Goal: Task Accomplishment & Management: Use online tool/utility

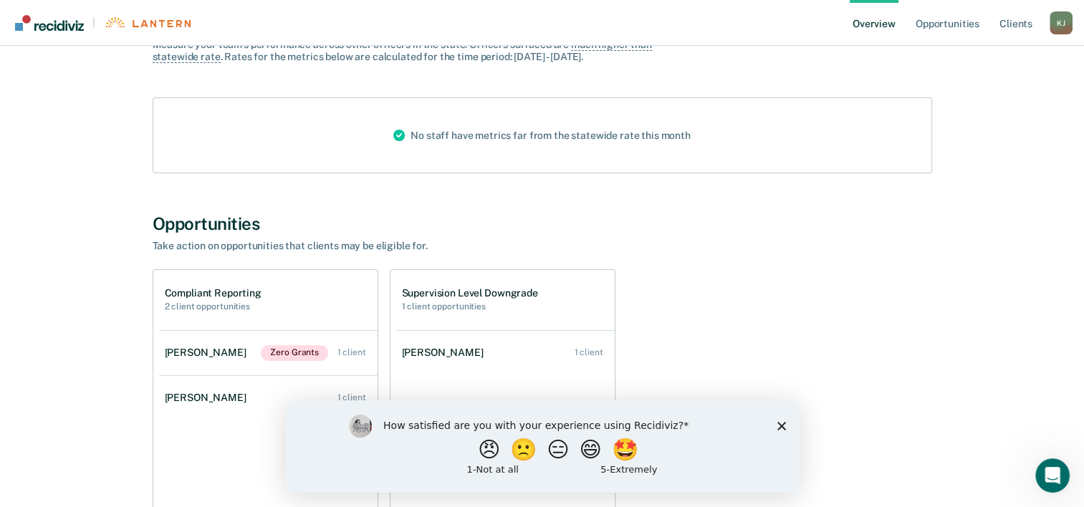
scroll to position [215, 0]
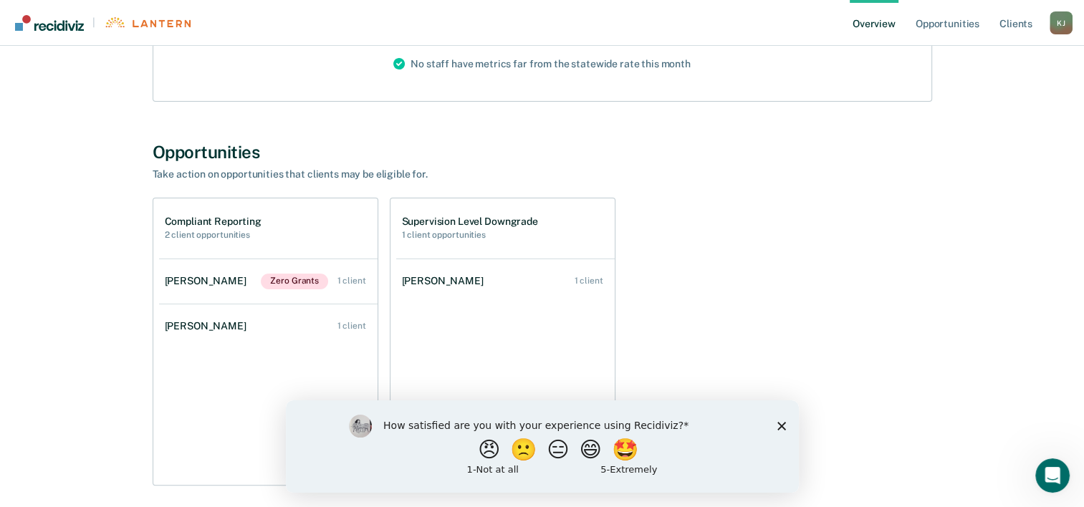
click at [784, 427] on icon "Close survey" at bounding box center [780, 425] width 9 height 9
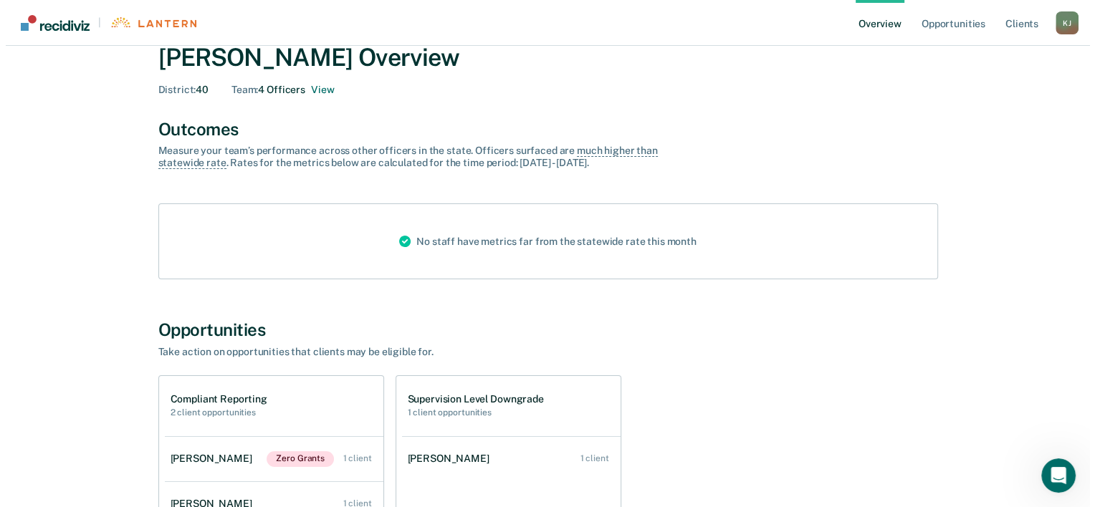
scroll to position [0, 0]
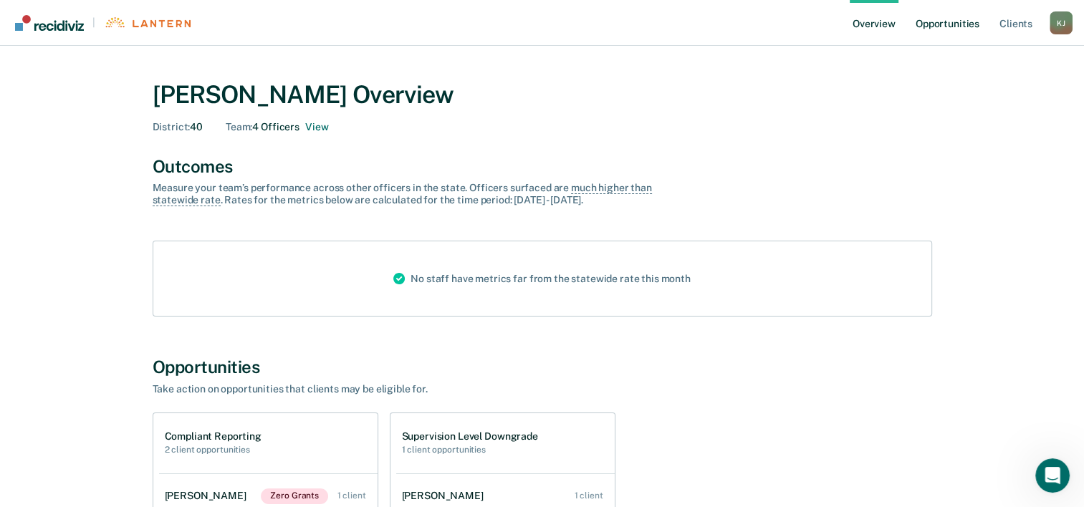
click at [950, 21] on link "Opportunities" at bounding box center [947, 23] width 69 height 46
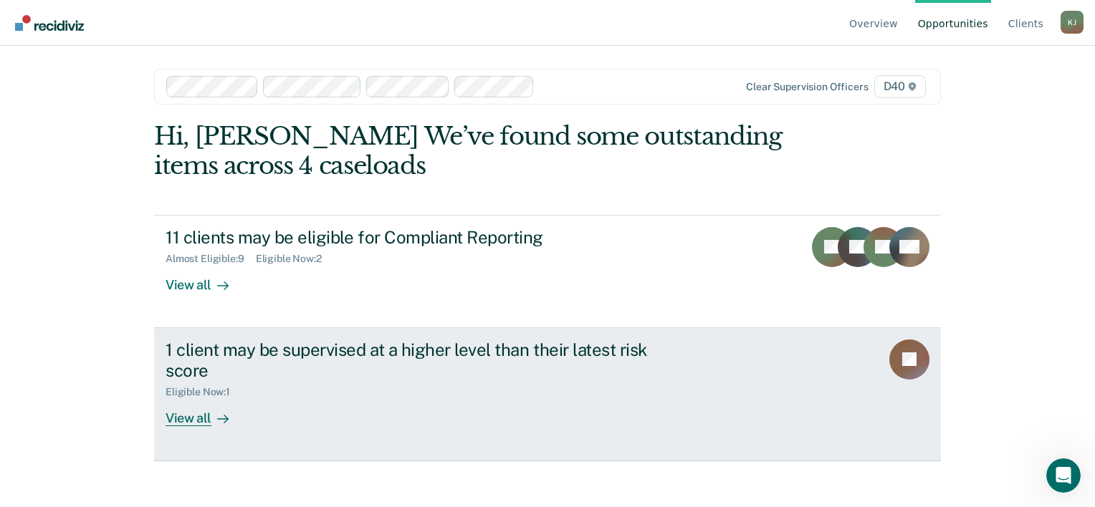
click at [182, 413] on div "View all" at bounding box center [205, 412] width 80 height 28
